Goal: Information Seeking & Learning: Learn about a topic

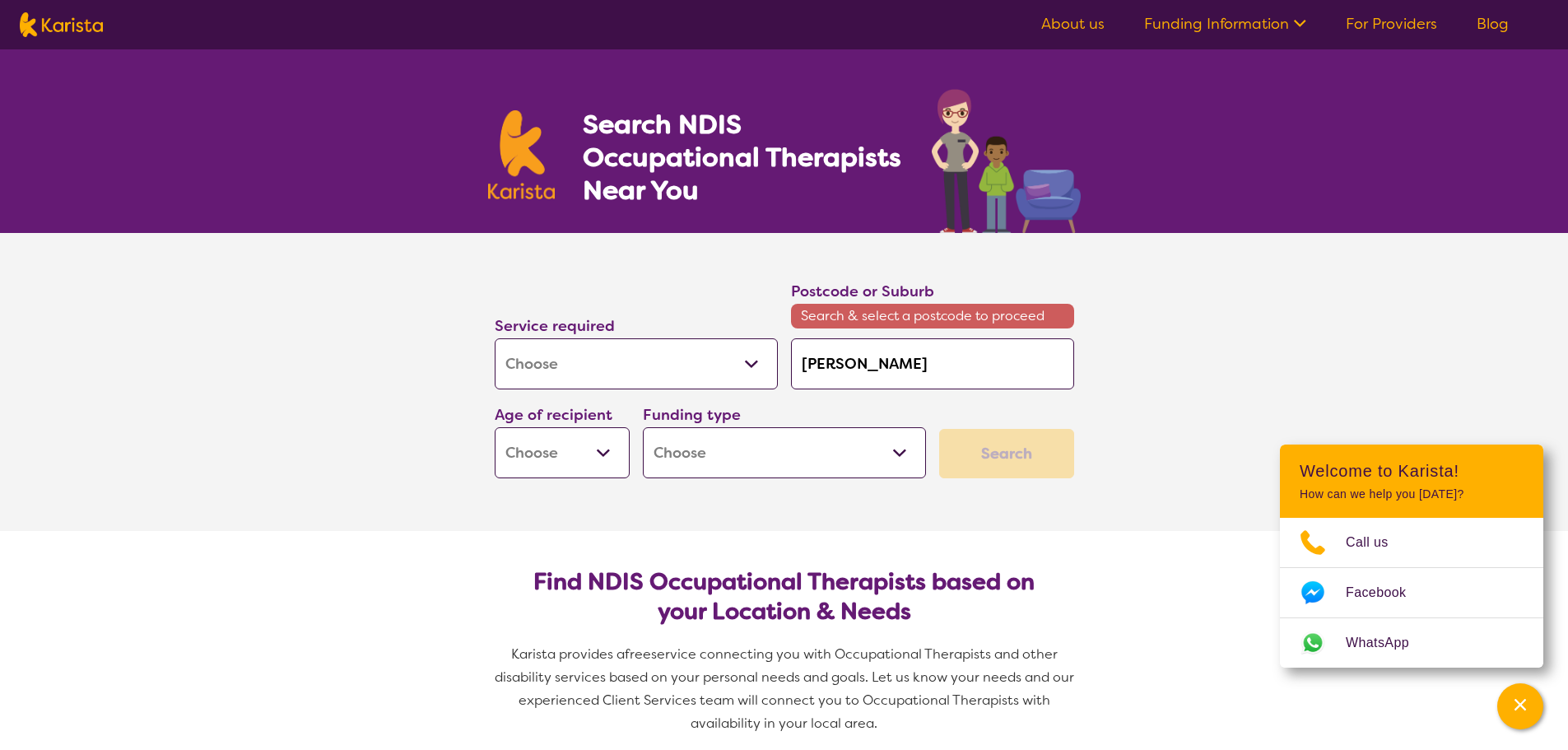
select select "[MEDICAL_DATA]"
type input "roselan"
type input "roseland"
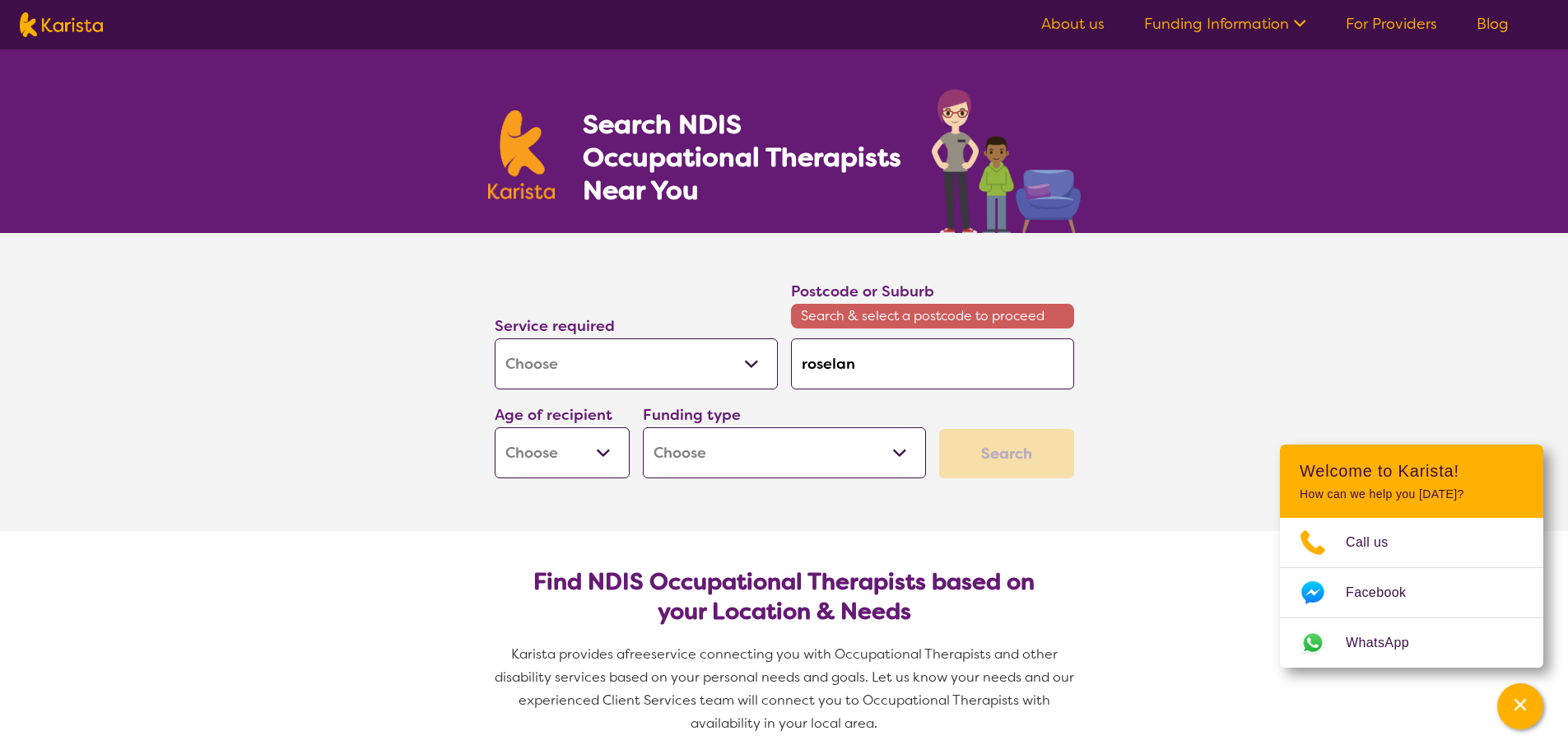
type input "roseland"
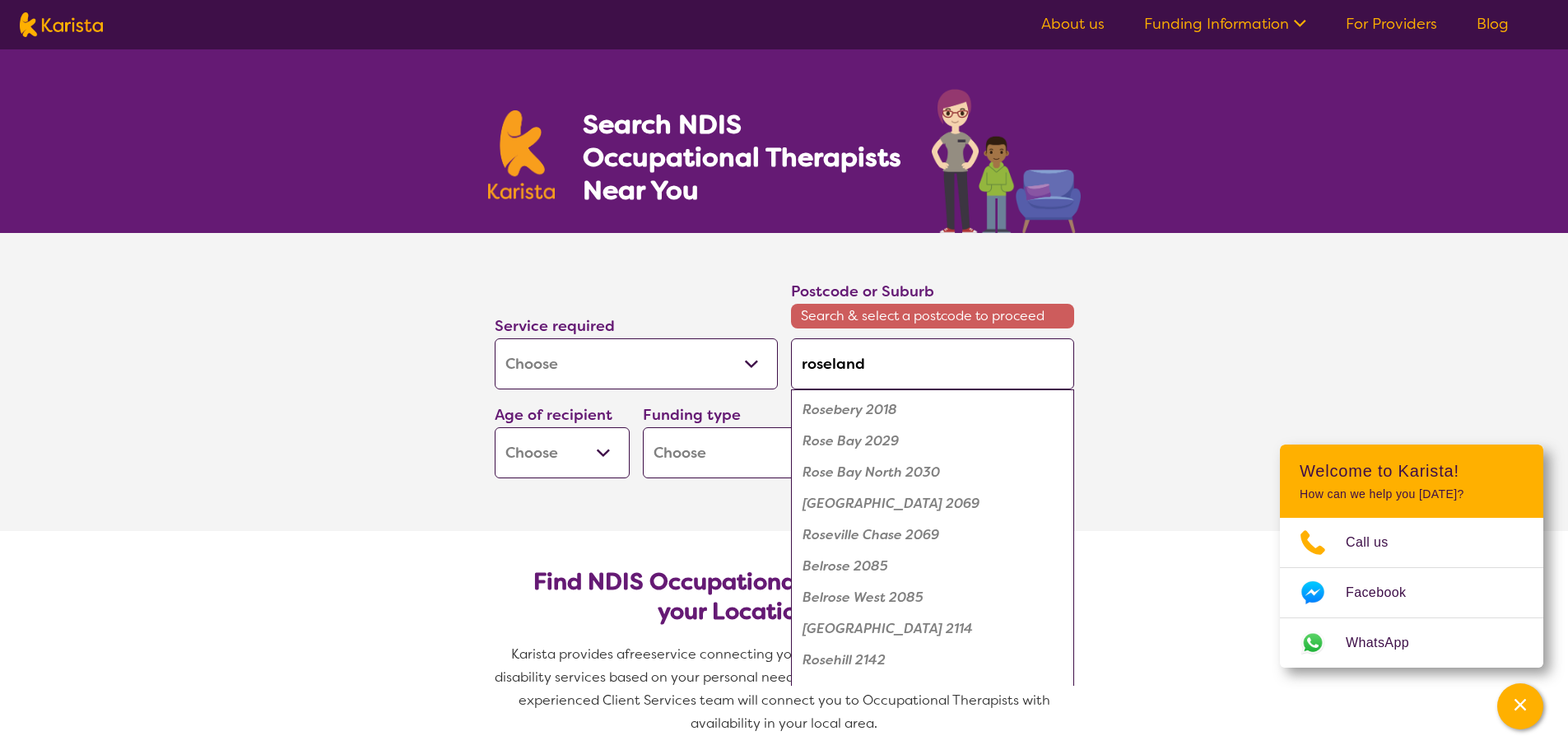
type input "roselands"
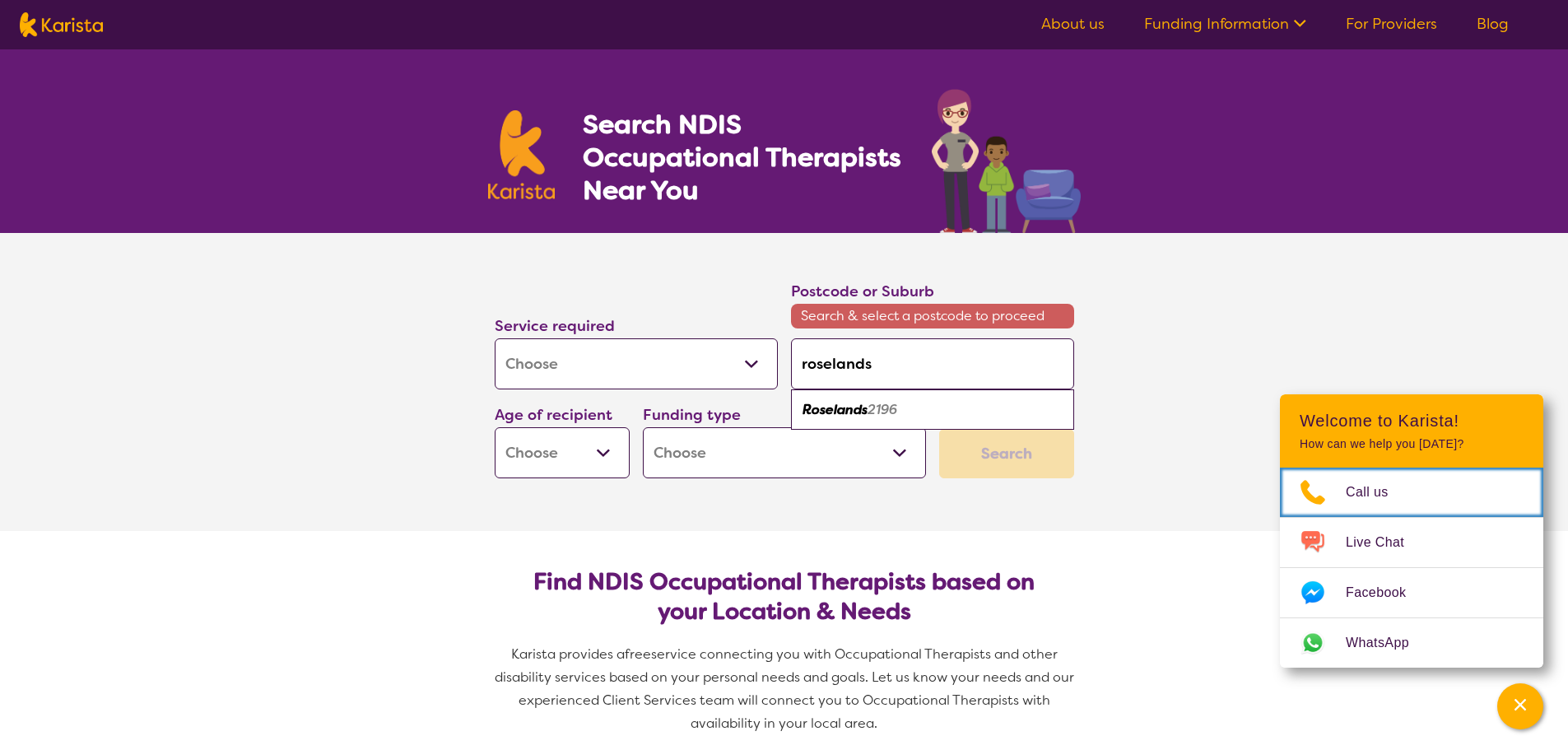
click at [883, 406] on em "2196" at bounding box center [882, 409] width 30 height 17
type input "2196"
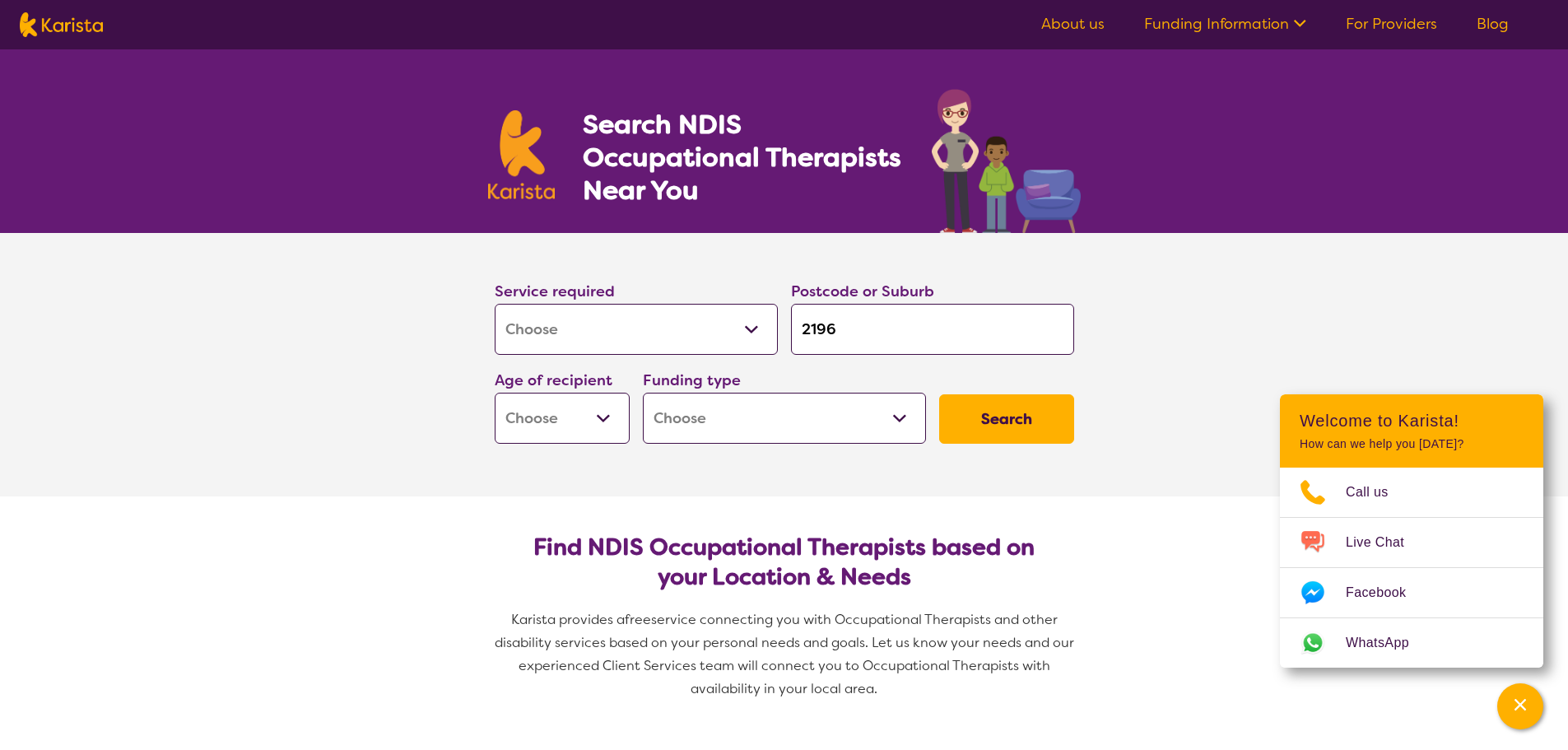
click at [600, 413] on select "Early Childhood - 0 to 9 Child - 10 to 11 Adolescent - 12 to 17 Adult - 18 to 6…" at bounding box center [562, 417] width 135 height 51
select select "AG"
click at [495, 392] on select "Early Childhood - 0 to 9 Child - 10 to 11 Adolescent - 12 to 17 Adult - 18 to 6…" at bounding box center [562, 417] width 135 height 51
select select "AG"
click at [800, 412] on select "Home Care Package (HCP) National Disability Insurance Scheme (NDIS) I don't know" at bounding box center [784, 417] width 283 height 51
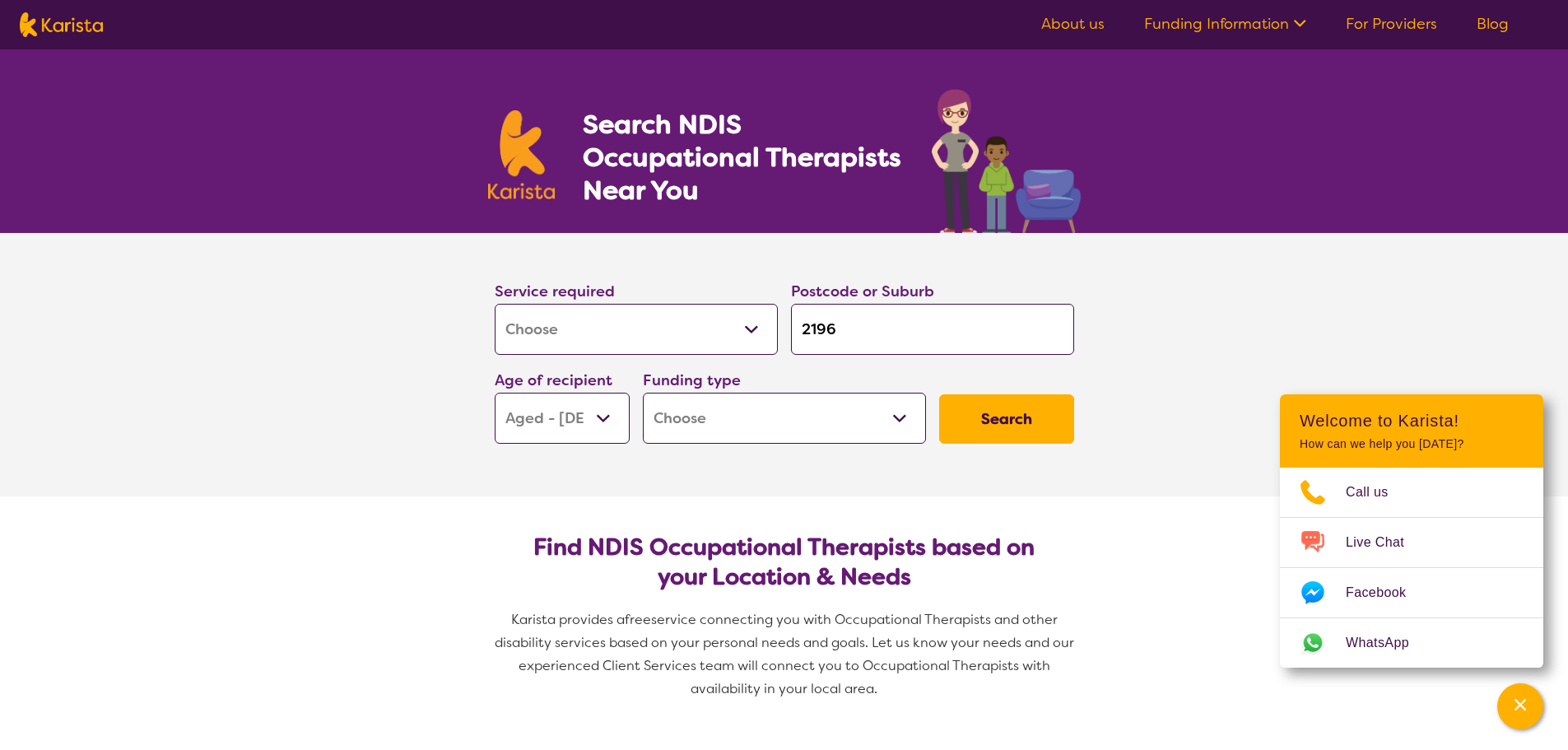
select select "i-don-t-know"
click at [643, 392] on select "Home Care Package (HCP) National Disability Insurance Scheme (NDIS) I don't know" at bounding box center [784, 417] width 283 height 51
select select "i-don-t-know"
click at [1017, 424] on button "Search" at bounding box center [1007, 418] width 135 height 49
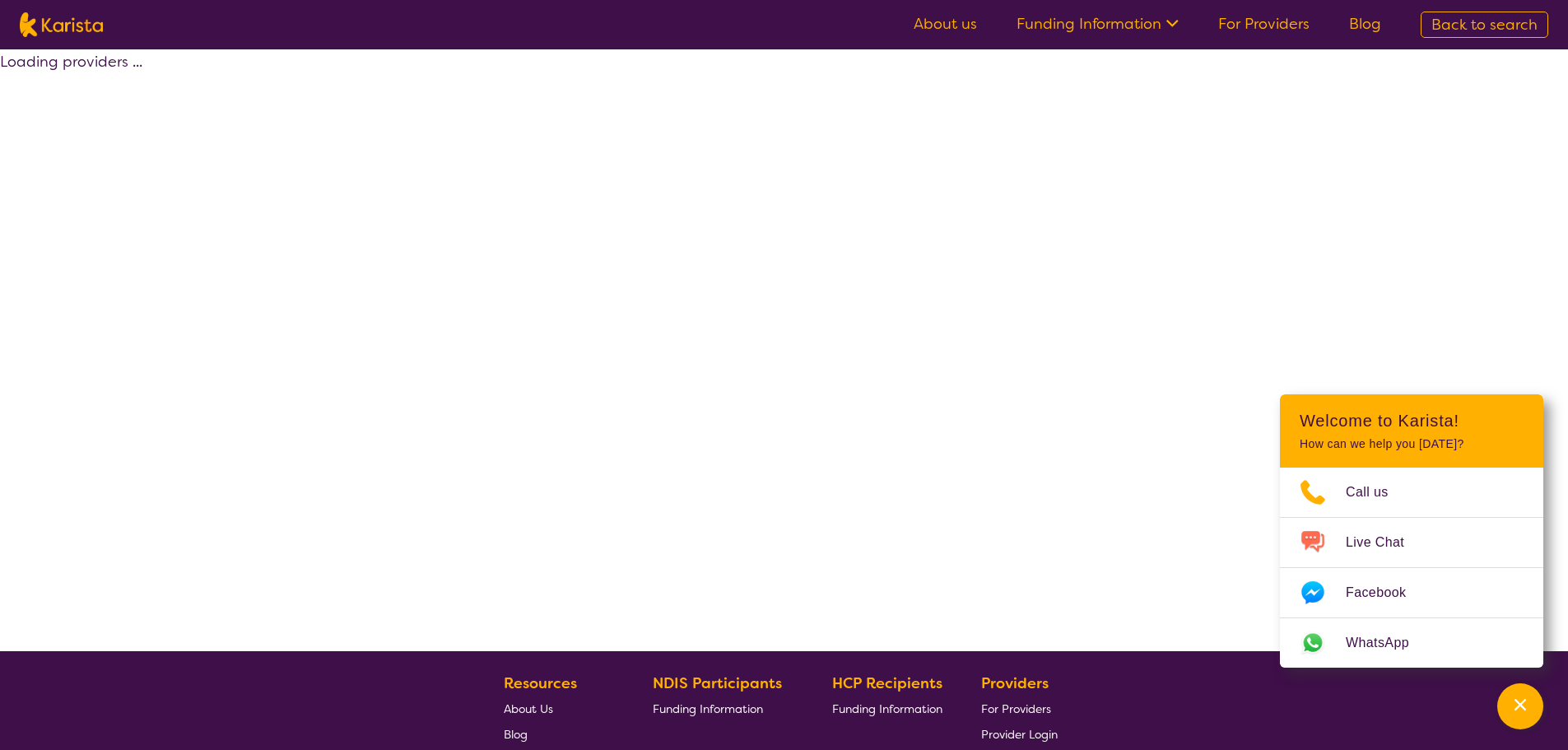
select select "[MEDICAL_DATA]"
select select "AG"
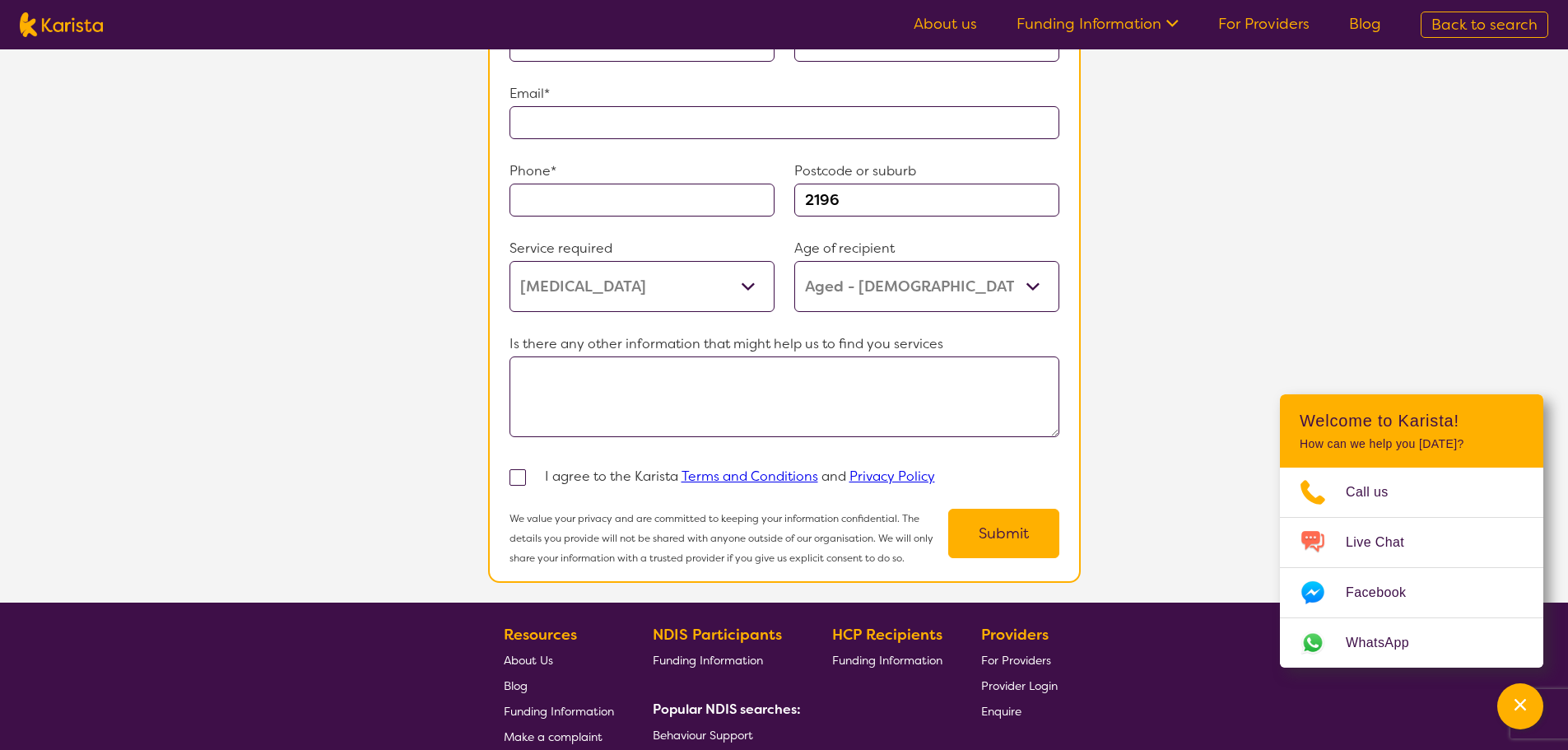
scroll to position [1235, 0]
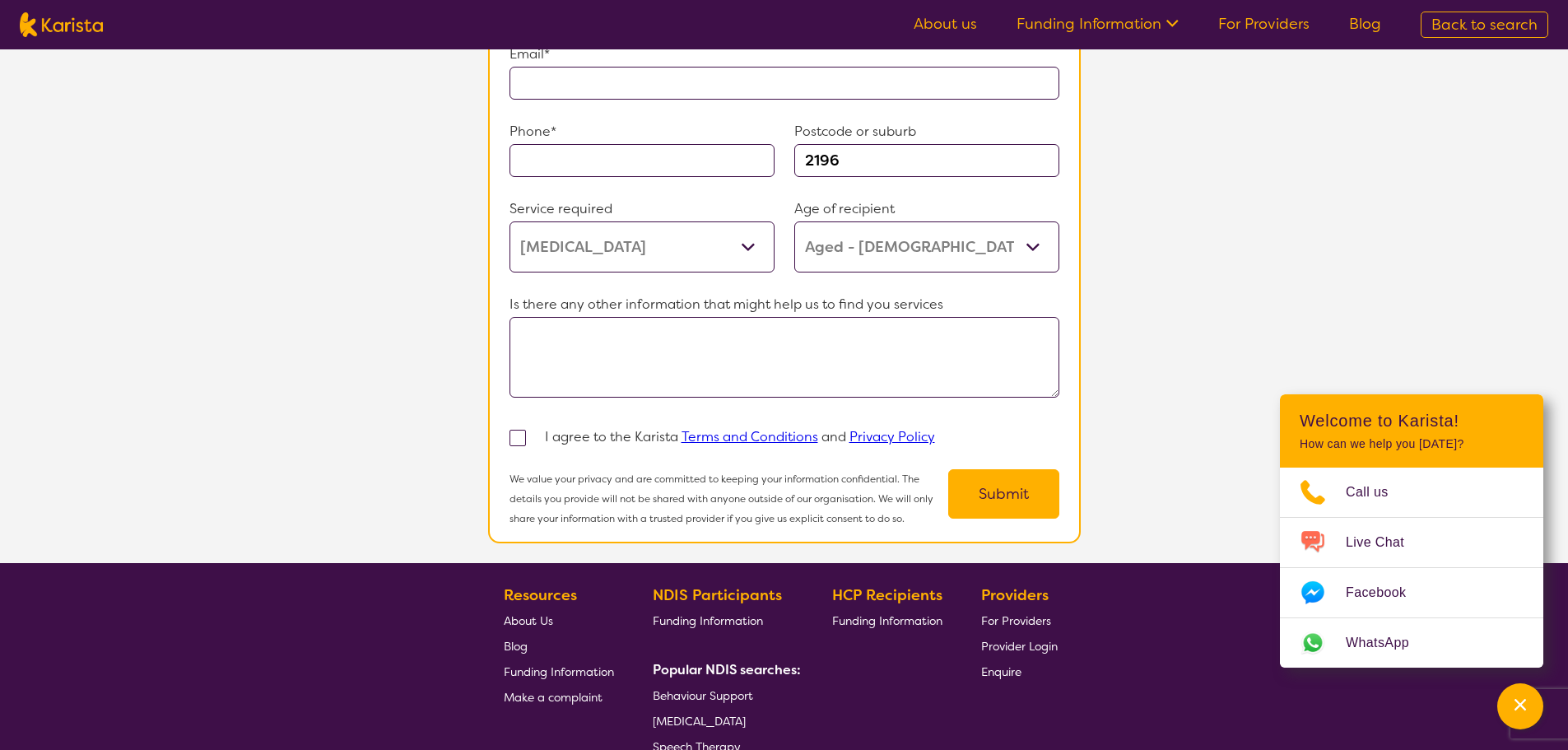
select select "[MEDICAL_DATA]"
select select "AG"
select select "i-don-t-know"
select select "[MEDICAL_DATA]"
select select "AG"
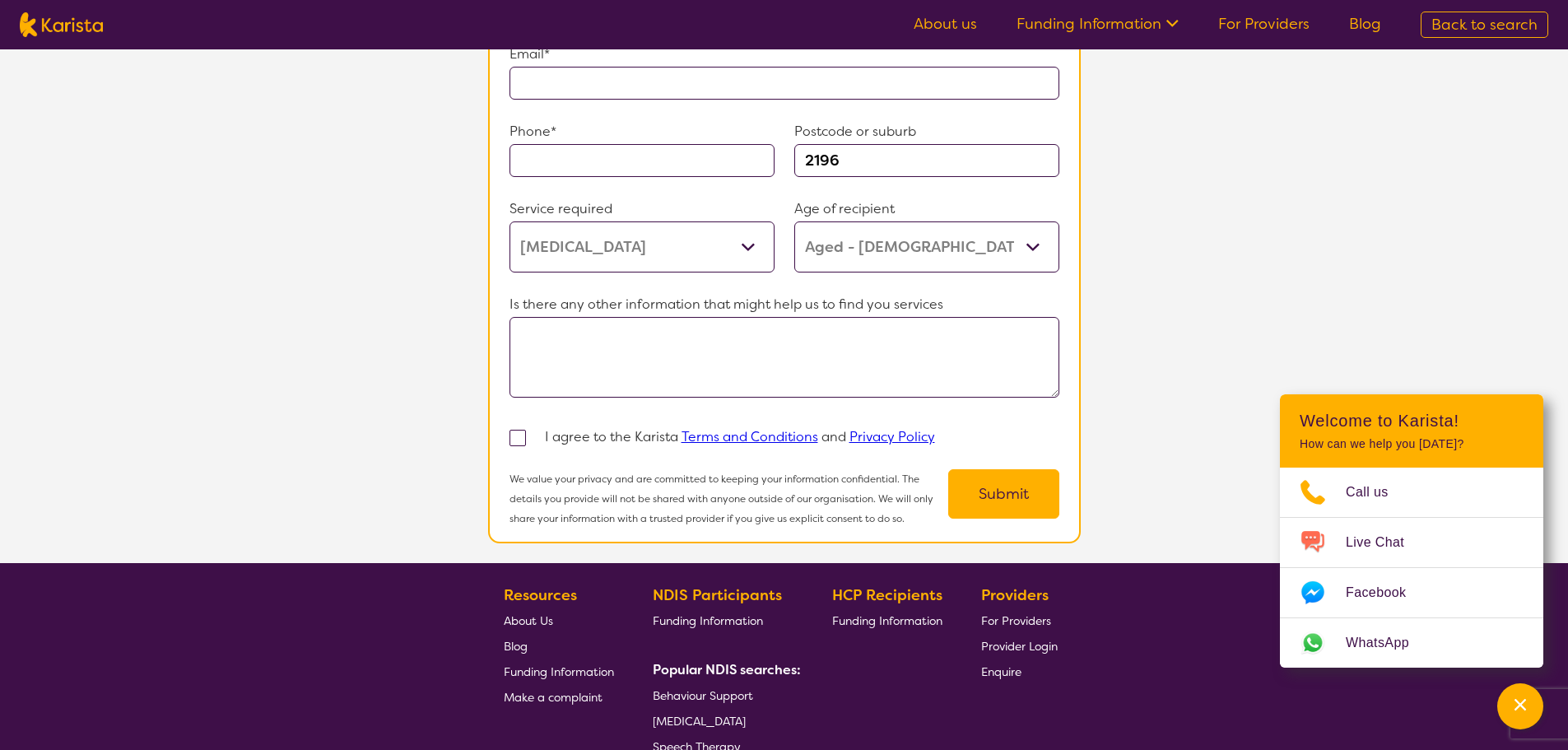
select select "i-don-t-know"
